Goal: Transaction & Acquisition: Register for event/course

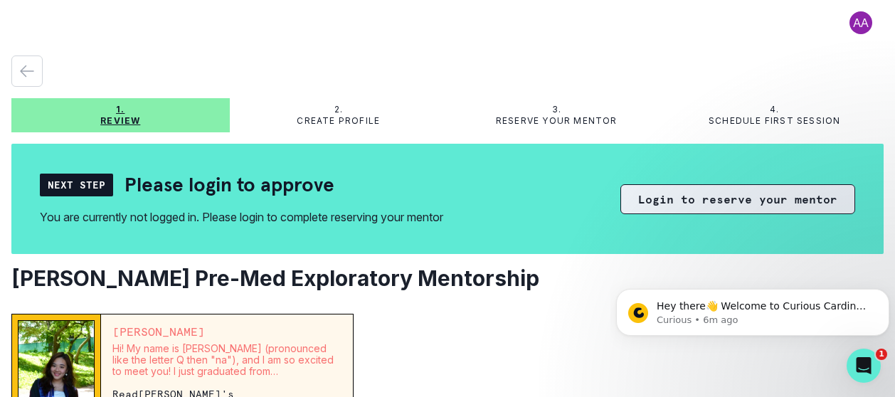
click at [659, 205] on button "Login to reserve your mentor" at bounding box center [737, 199] width 235 height 30
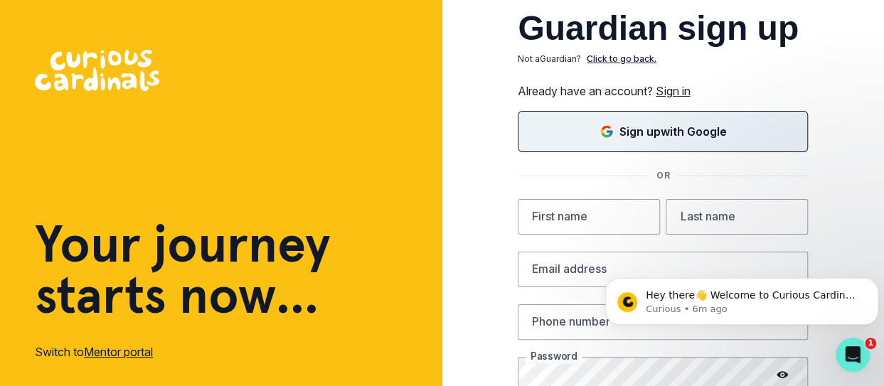
click at [637, 142] on button "Sign up with Google" at bounding box center [663, 131] width 290 height 41
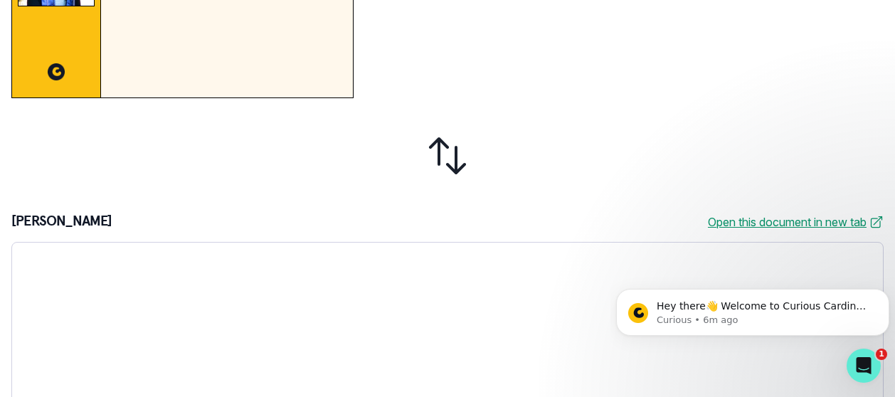
scroll to position [33, 0]
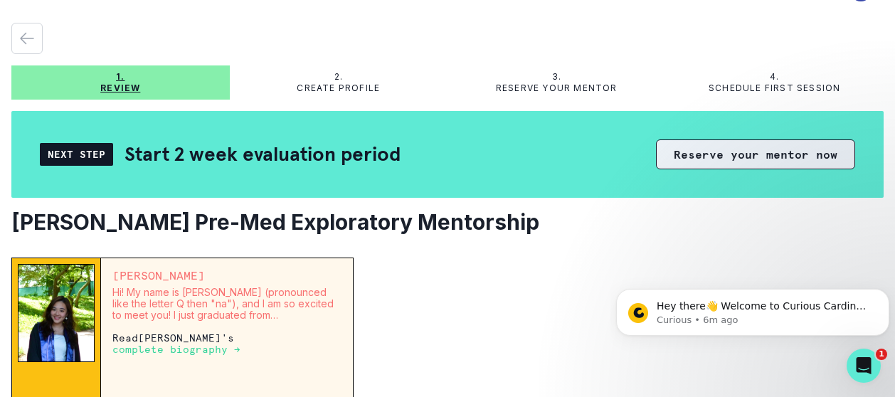
click at [713, 153] on button "Reserve your mentor now" at bounding box center [755, 154] width 199 height 30
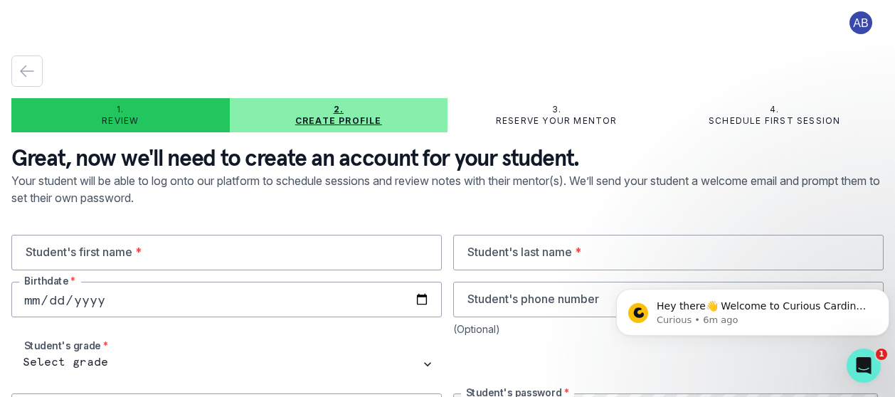
scroll to position [103, 0]
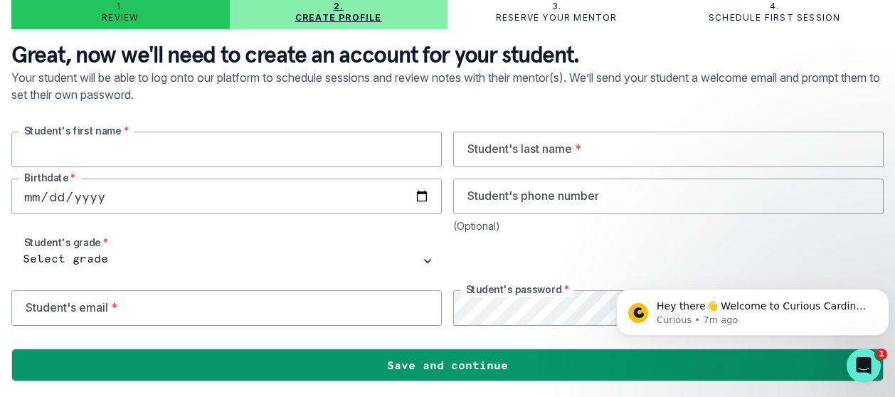
click at [268, 160] on input "text" at bounding box center [226, 150] width 430 height 36
type input "Rishika"
type input "Bhattacharjee"
click at [171, 186] on input "date" at bounding box center [226, 197] width 430 height 36
type input "2011-09-30"
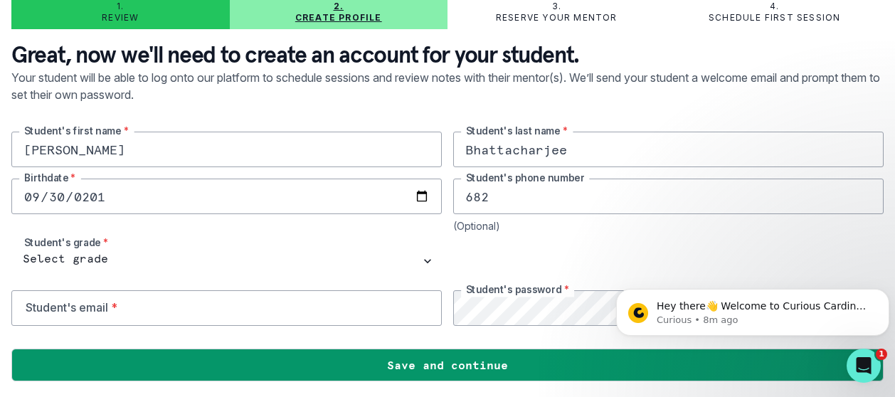
type input "6827013799"
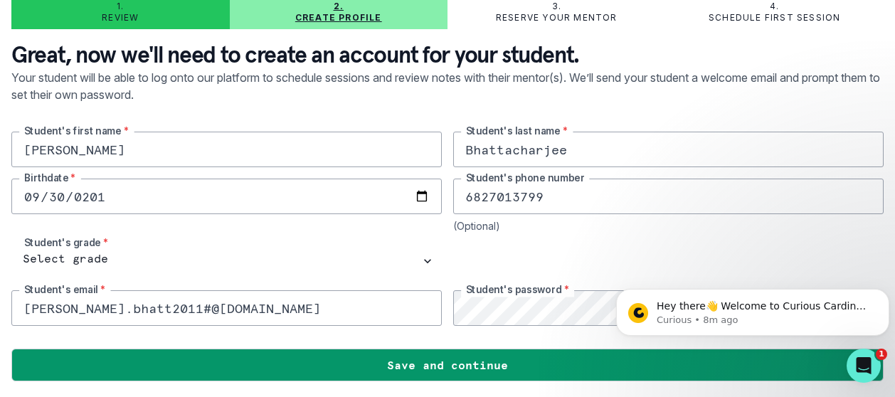
click at [165, 308] on input "rishika.bhatt2011#@gmail.com" at bounding box center [226, 308] width 430 height 36
type input "rishika.bhatt2011@gmail.com"
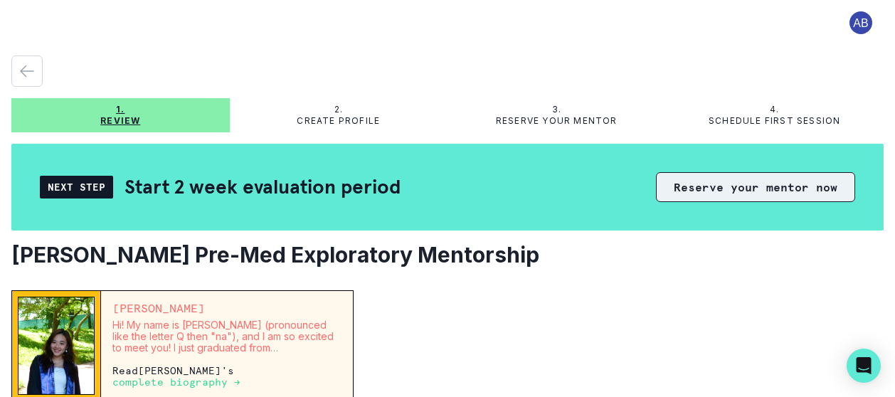
click at [777, 193] on button "Reserve your mentor now" at bounding box center [755, 187] width 199 height 30
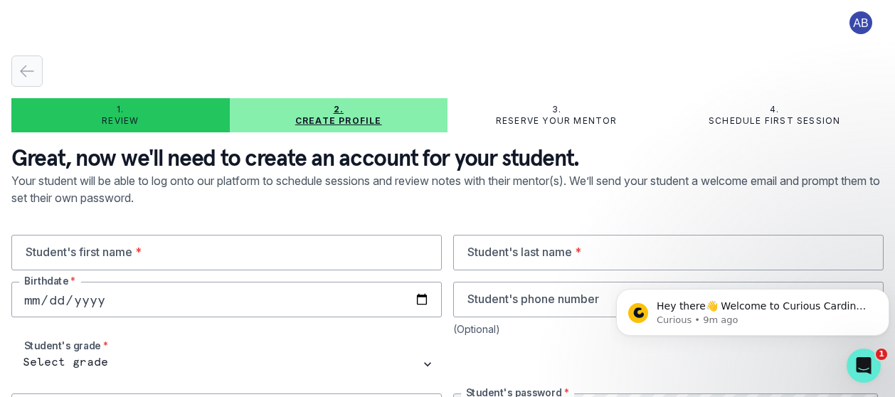
click at [28, 66] on icon "button" at bounding box center [26, 71] width 17 height 17
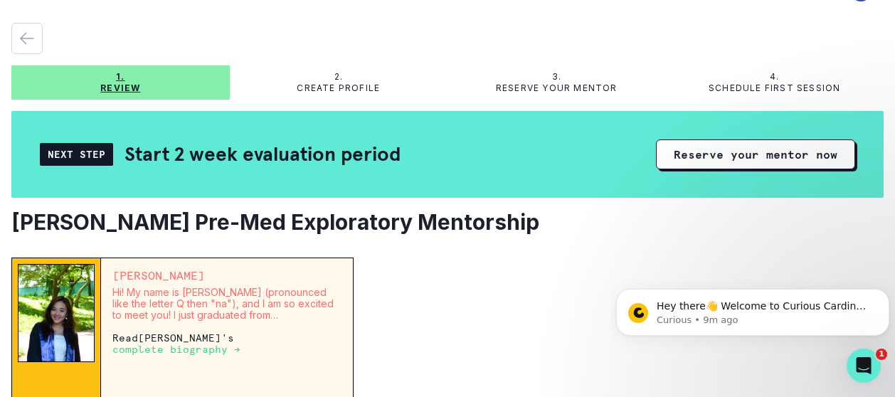
scroll to position [104, 0]
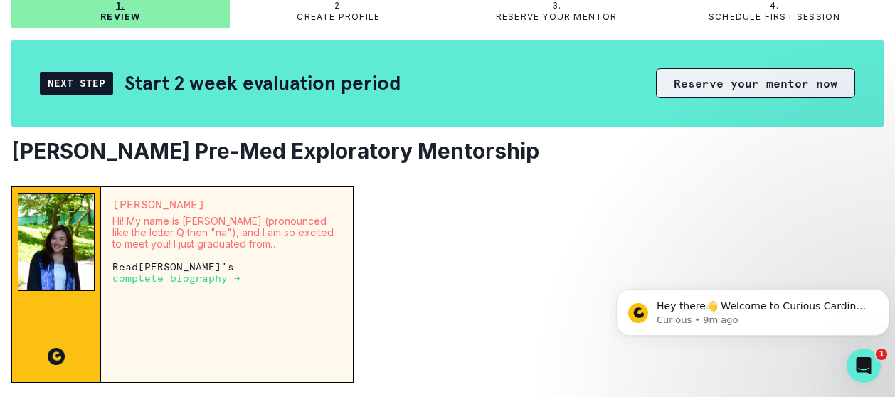
click at [789, 80] on button "Reserve your mentor now" at bounding box center [755, 83] width 199 height 30
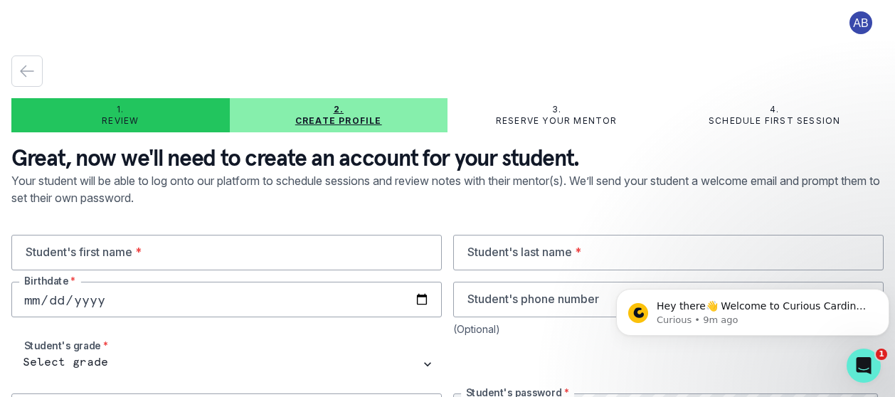
click at [851, 29] on button at bounding box center [861, 22] width 46 height 23
click at [754, 63] on button "Log out" at bounding box center [793, 59] width 158 height 26
click at [846, 21] on button at bounding box center [861, 22] width 46 height 23
click at [750, 59] on button "Log out" at bounding box center [793, 59] width 158 height 26
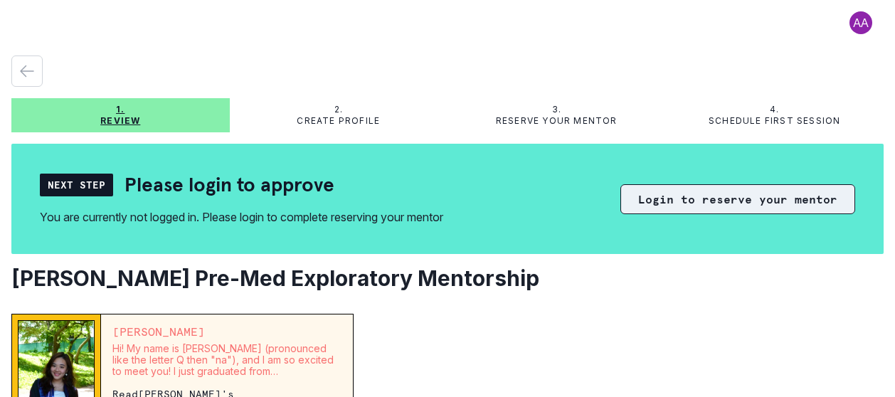
click at [696, 193] on button "Login to reserve your mentor" at bounding box center [737, 199] width 235 height 30
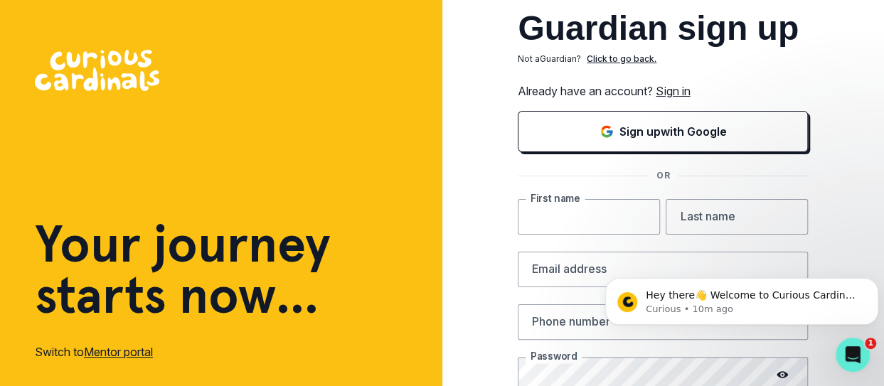
click at [601, 221] on input "text" at bounding box center [589, 217] width 142 height 36
type input "Arup"
type input "Bhattacharjee"
type input "arup09@yahoo.com"
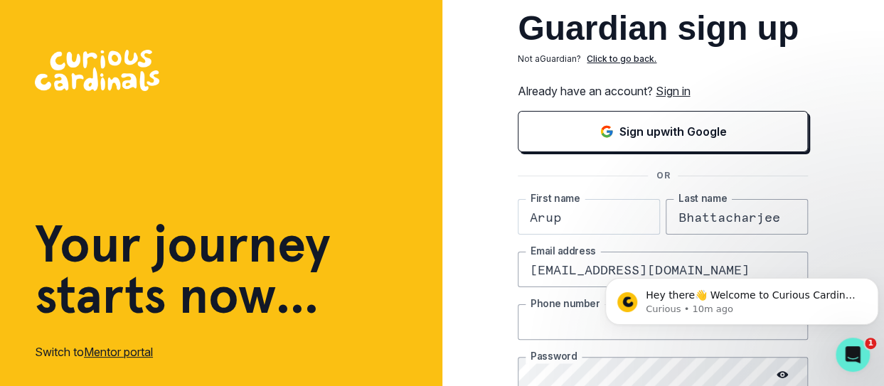
type input "2142125013"
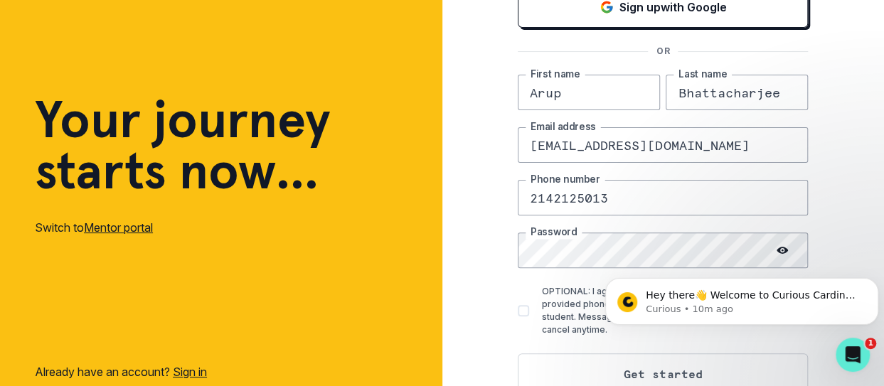
scroll to position [166, 0]
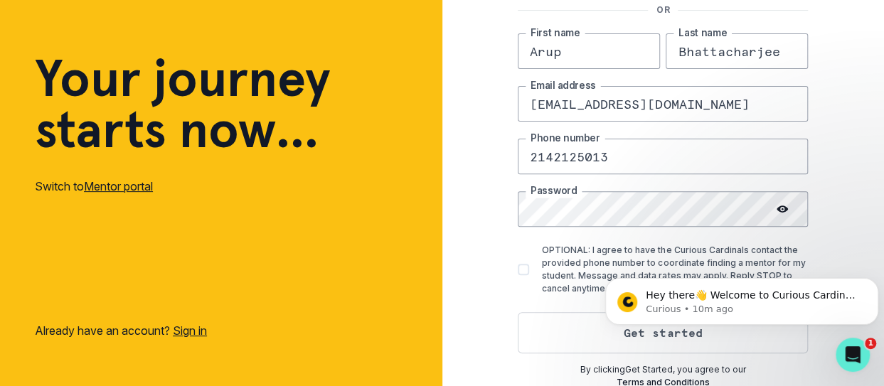
click at [529, 267] on span at bounding box center [523, 269] width 11 height 11
click at [518, 270] on input "OPTIONAL: I agree to have the Curious Cardinals contact the provided phone numb…" at bounding box center [517, 270] width 1 height 1
checkbox input "true"
click at [576, 341] on button "Get started" at bounding box center [663, 332] width 290 height 41
